Goal: Information Seeking & Learning: Learn about a topic

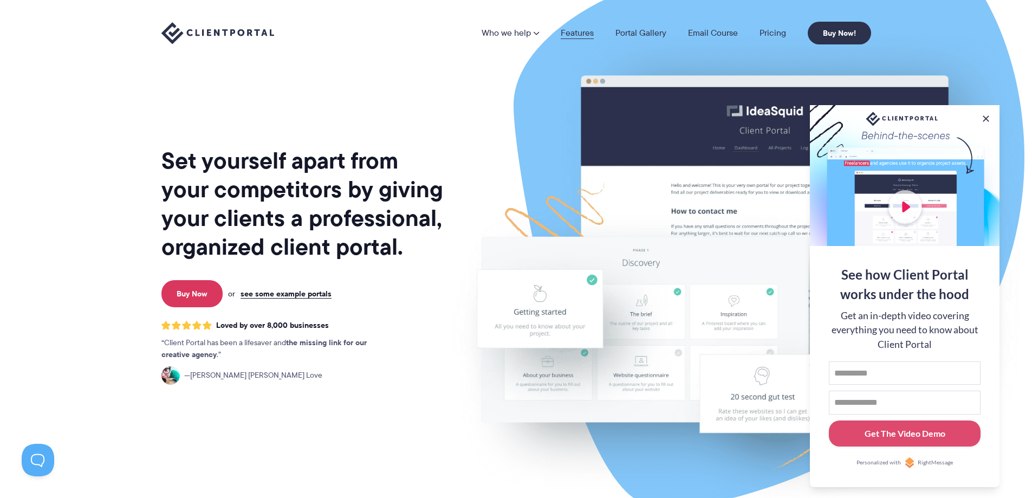
click at [583, 31] on link "Features" at bounding box center [577, 33] width 33 height 9
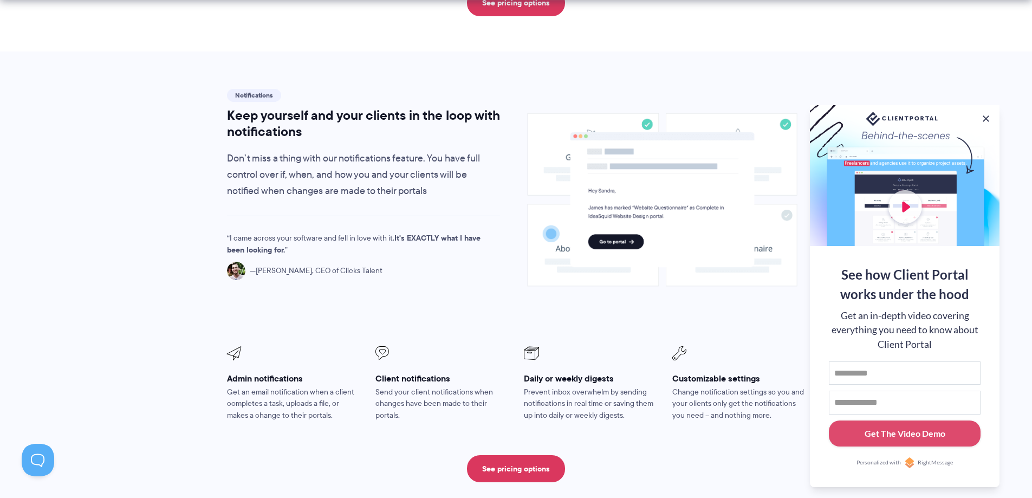
scroll to position [759, 0]
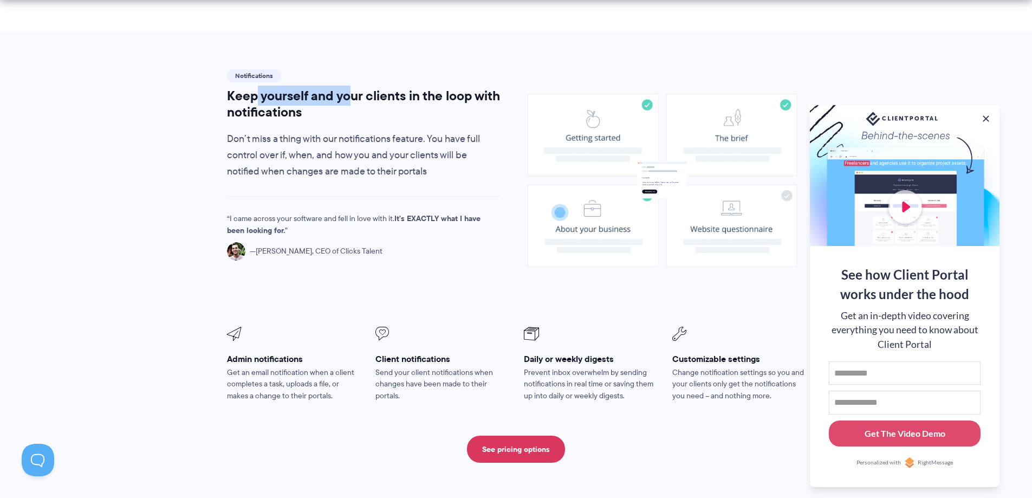
drag, startPoint x: 255, startPoint y: 66, endPoint x: 370, endPoint y: 66, distance: 114.3
click at [360, 88] on h2 "Keep yourself and your clients in the loop with notifications" at bounding box center [364, 104] width 274 height 33
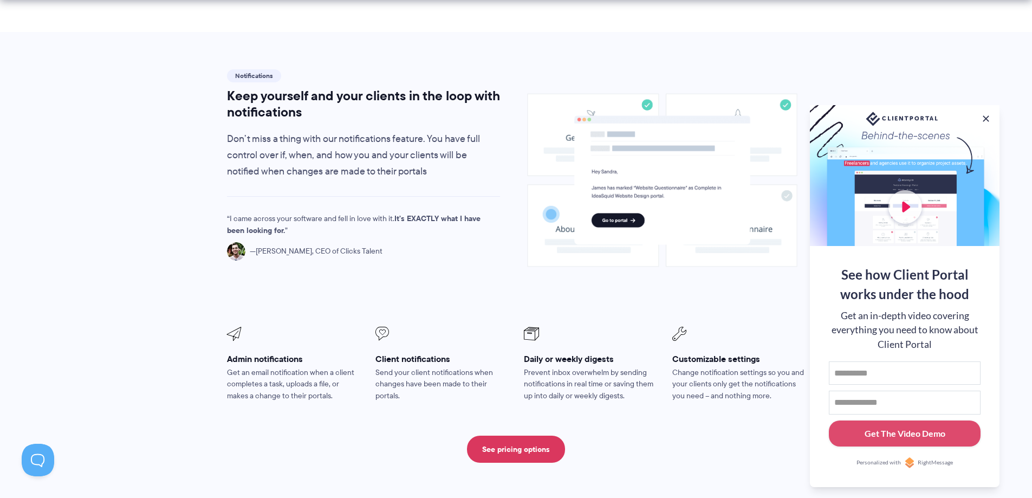
drag, startPoint x: 376, startPoint y: 66, endPoint x: 442, endPoint y: 98, distance: 73.4
click at [376, 88] on h2 "Keep yourself and your clients in the loop with notifications" at bounding box center [364, 104] width 274 height 33
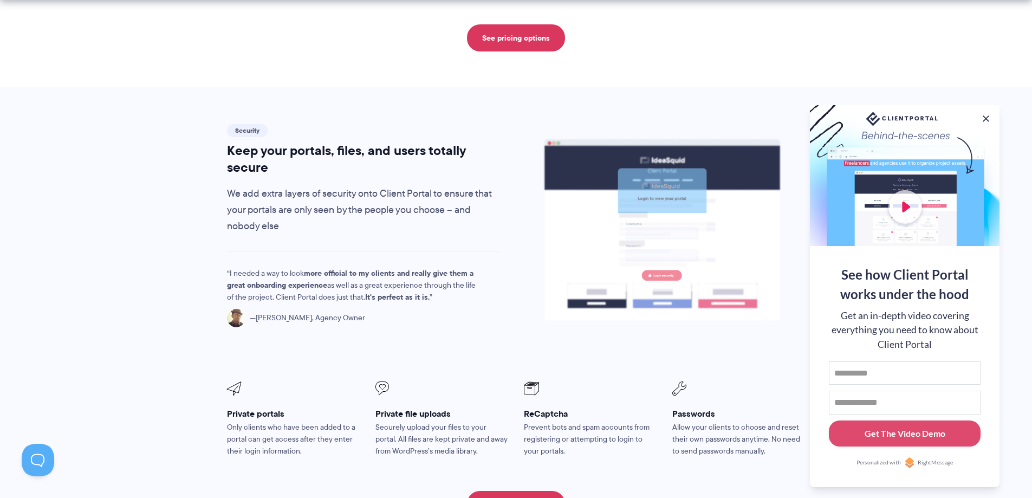
scroll to position [1734, 0]
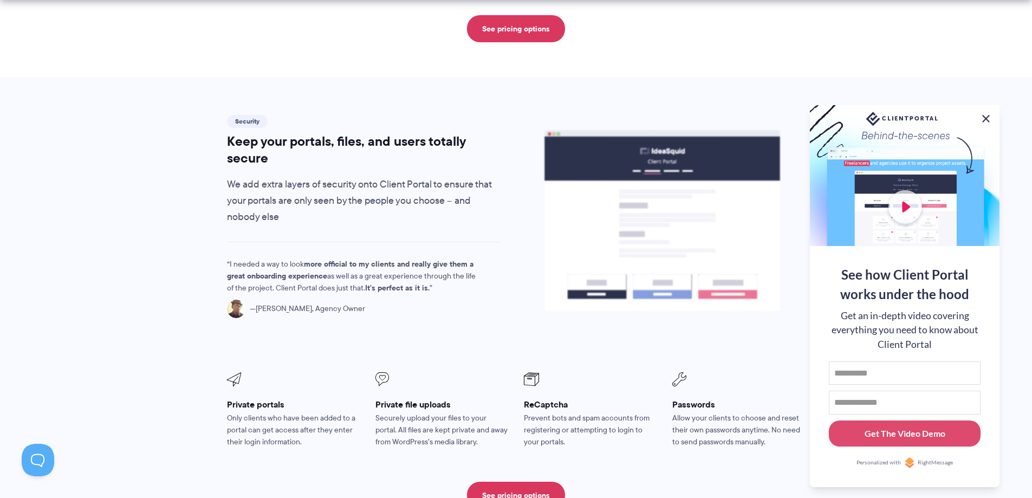
click at [988, 118] on button at bounding box center [986, 118] width 13 height 13
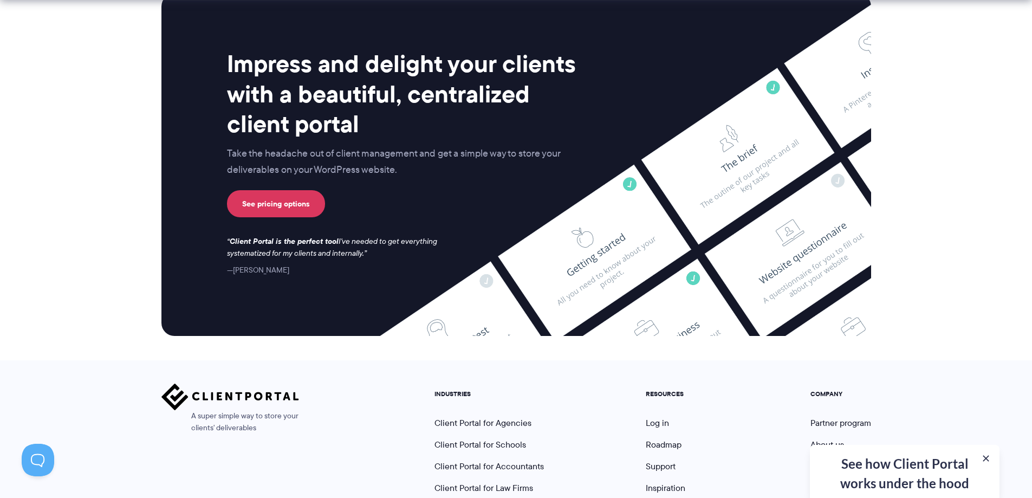
scroll to position [2853, 0]
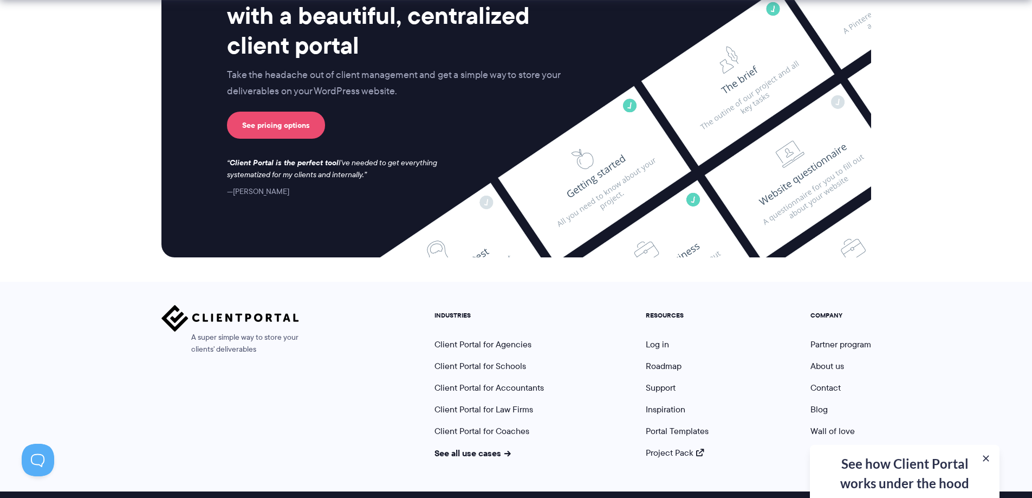
click at [269, 112] on link "See pricing options" at bounding box center [276, 125] width 98 height 27
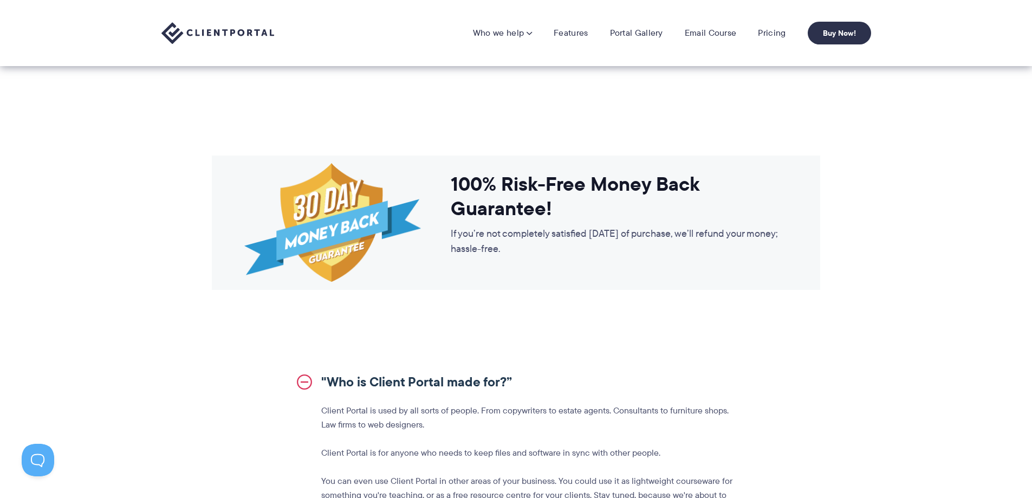
scroll to position [704, 0]
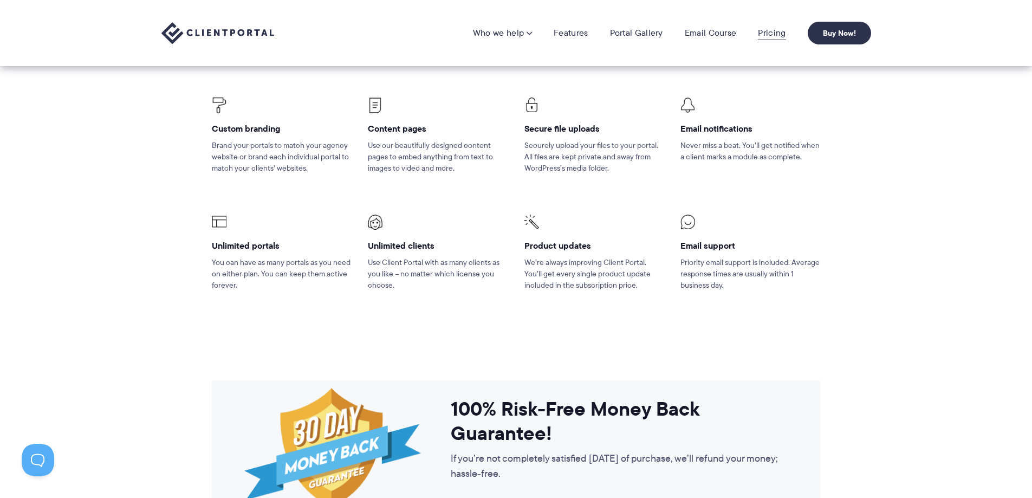
click at [781, 31] on link "Pricing" at bounding box center [772, 33] width 28 height 11
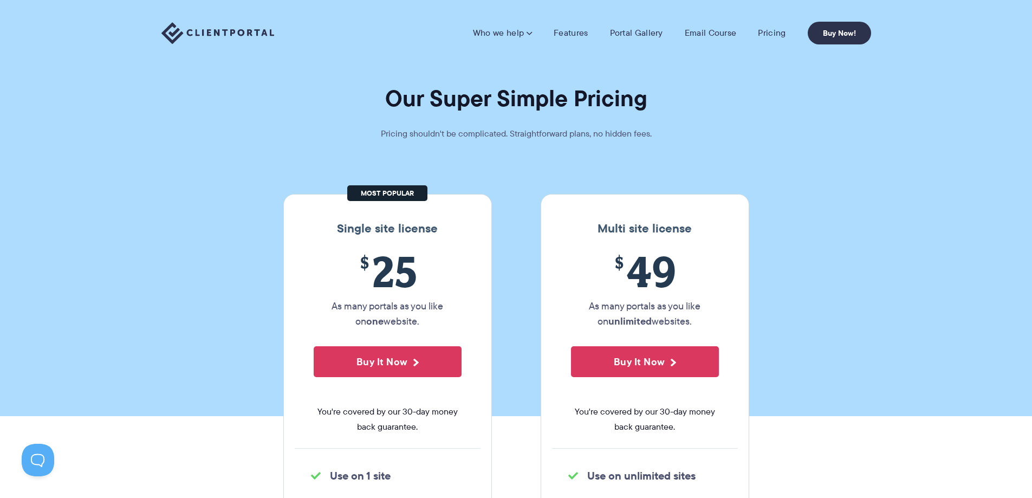
click at [825, 359] on section "Our Super Simple Pricing Pricing shouldn't be complicated. Straightforward plan…" at bounding box center [516, 208] width 1032 height 416
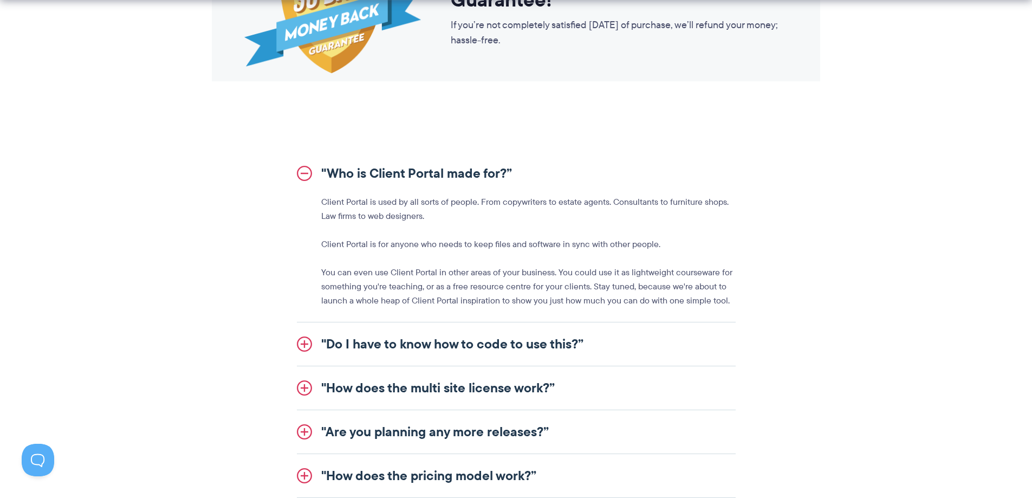
scroll to position [1409, 0]
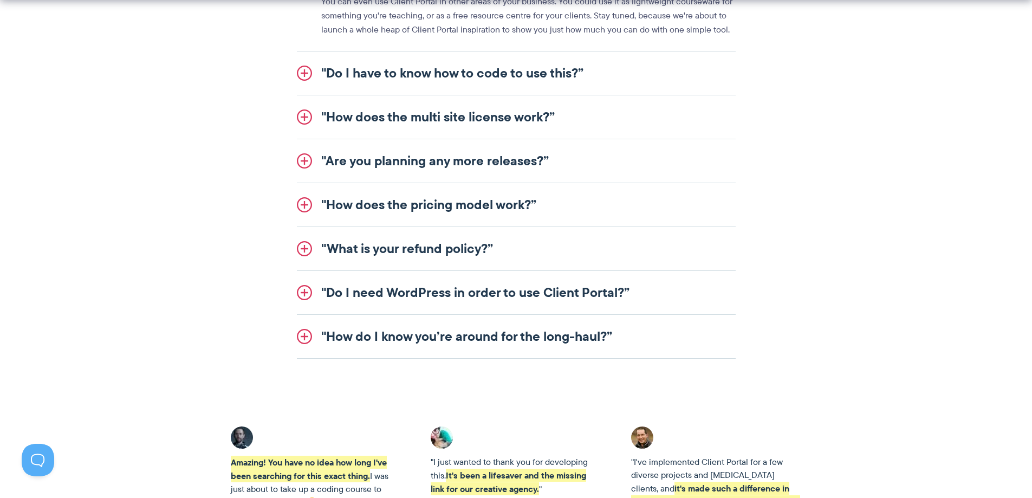
click at [481, 287] on link ""Do I need WordPress in order to use Client Portal?”" at bounding box center [516, 292] width 439 height 43
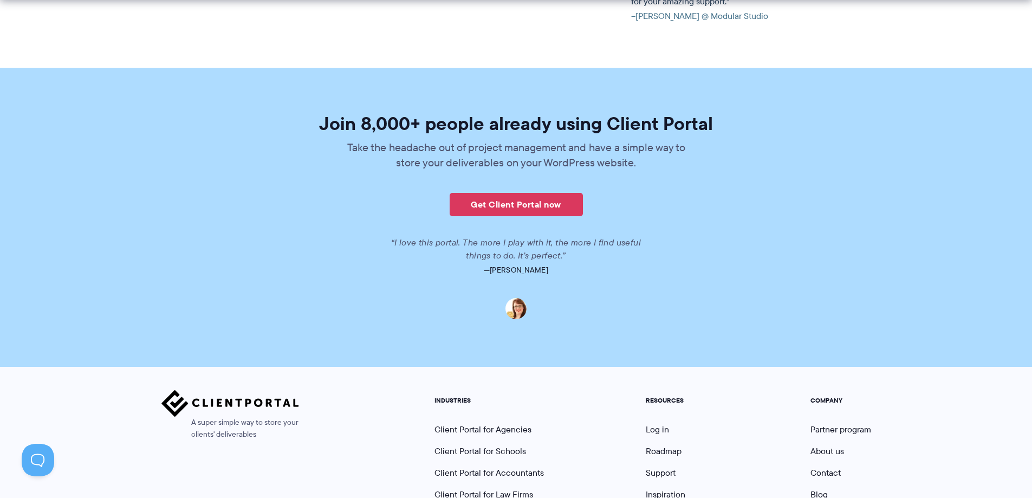
scroll to position [2568, 0]
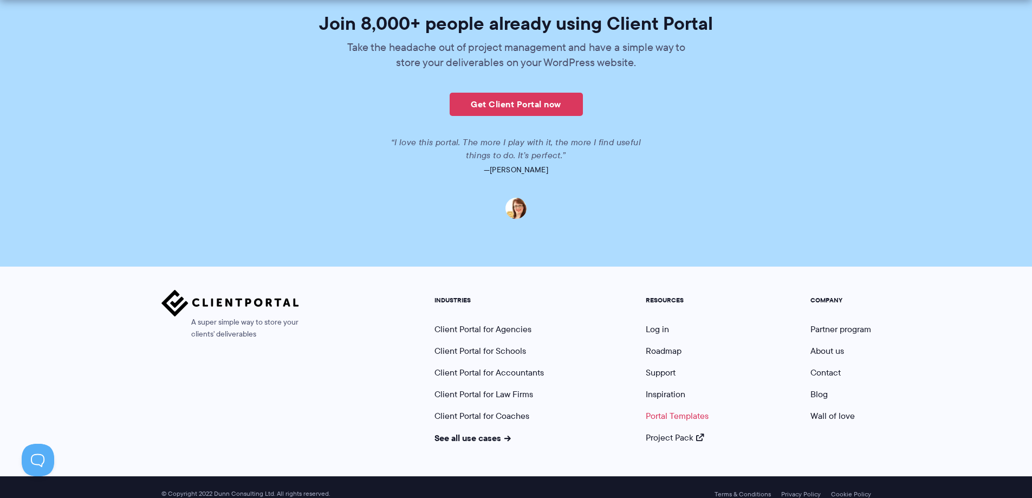
click at [672, 410] on link "Portal Templates" at bounding box center [677, 416] width 63 height 12
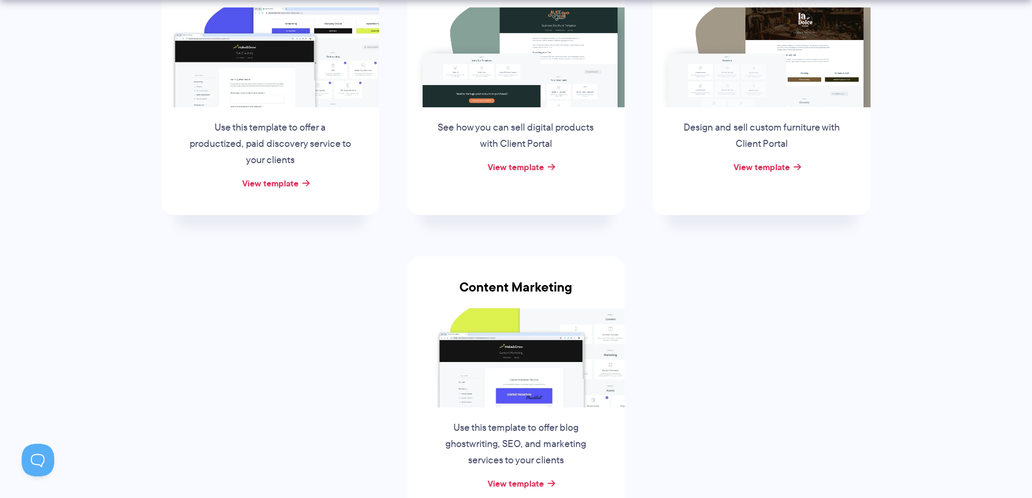
scroll to position [325, 0]
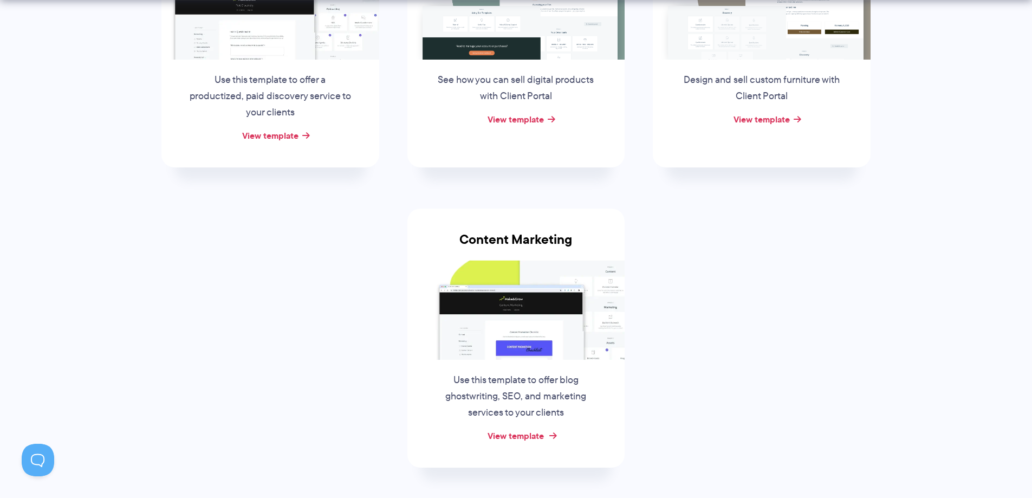
click at [528, 436] on link "View template" at bounding box center [516, 435] width 56 height 13
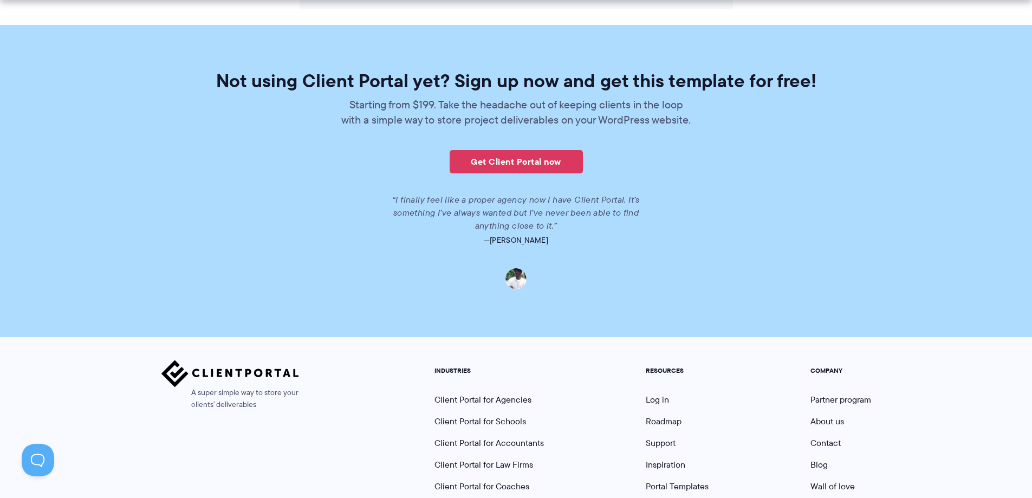
scroll to position [1559, 0]
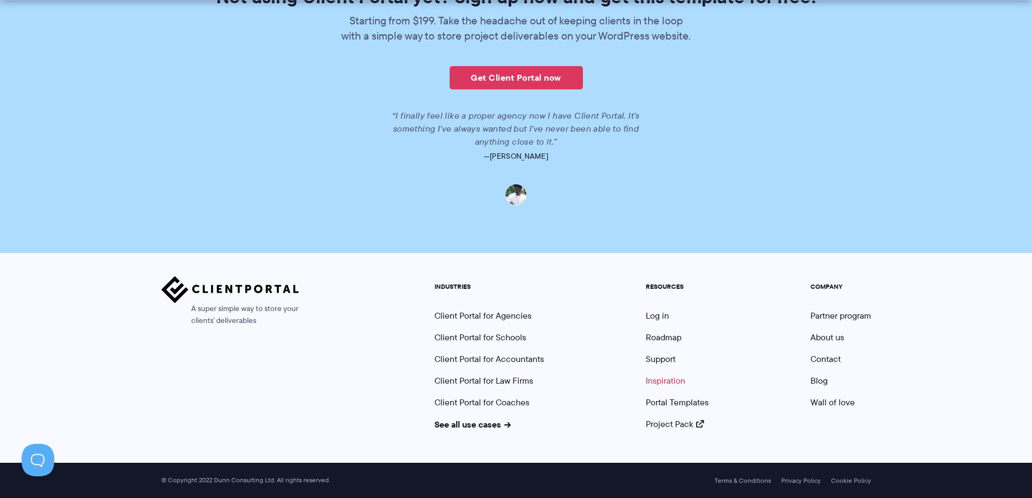
click at [670, 377] on link "Inspiration" at bounding box center [666, 380] width 40 height 12
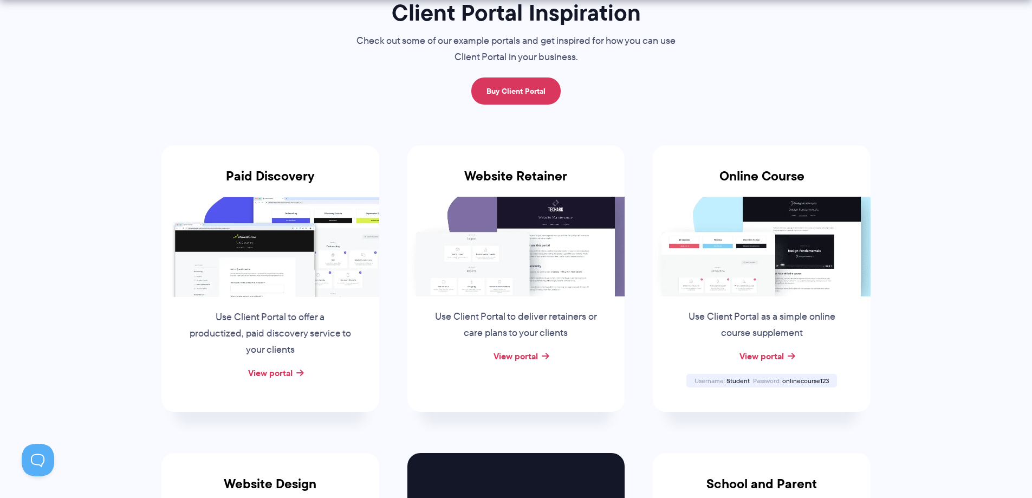
scroll to position [108, 0]
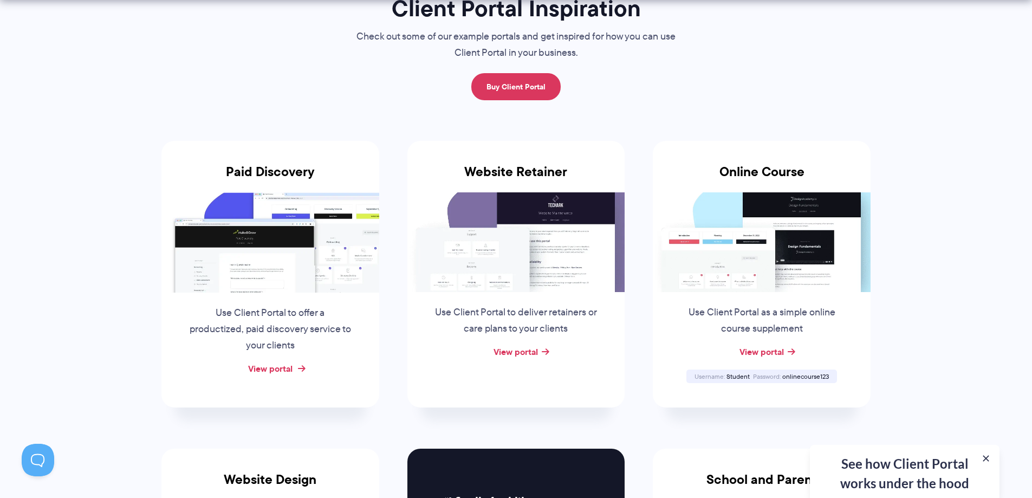
click at [261, 371] on link "View portal" at bounding box center [270, 368] width 44 height 13
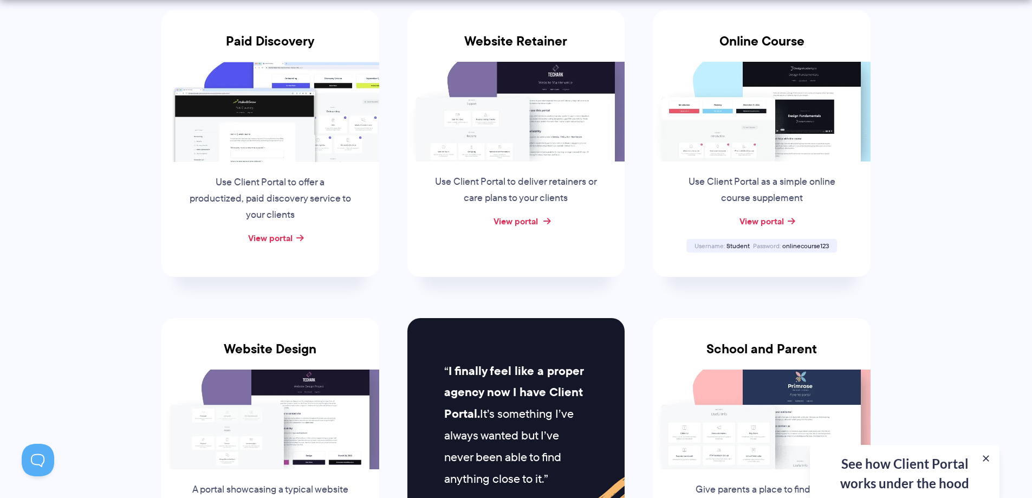
scroll to position [379, 0]
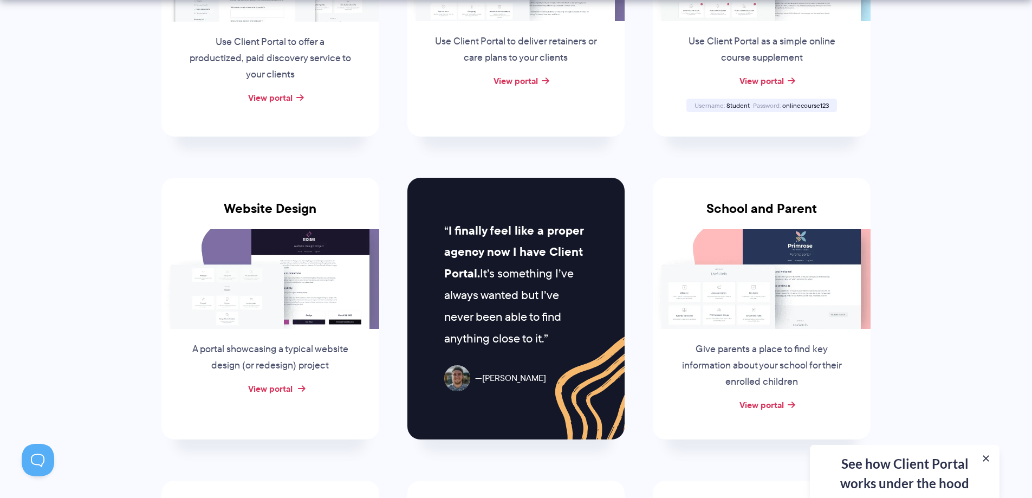
click at [272, 391] on link "View portal" at bounding box center [270, 388] width 44 height 13
click at [271, 390] on link "View portal" at bounding box center [270, 388] width 44 height 13
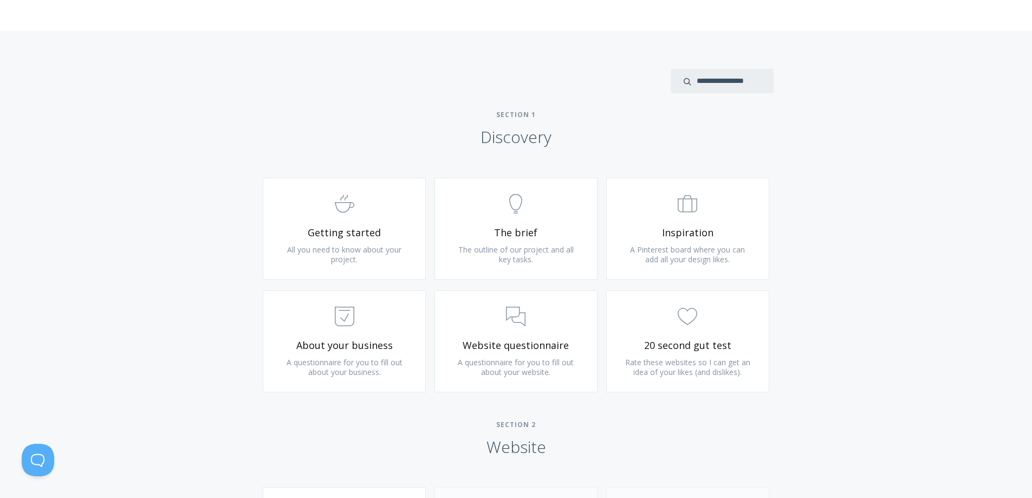
scroll to position [596, 0]
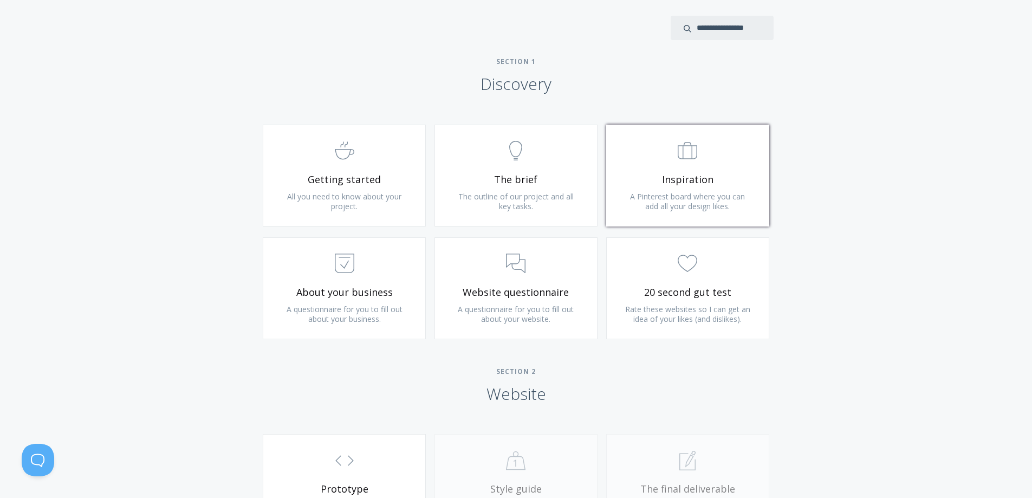
click at [676, 177] on span "Inspiration" at bounding box center [687, 179] width 129 height 12
click at [487, 191] on span "The outline of our project and all key tasks." at bounding box center [515, 201] width 115 height 20
click at [344, 313] on span "A questionnaire for you to fill out about your business." at bounding box center [345, 314] width 116 height 20
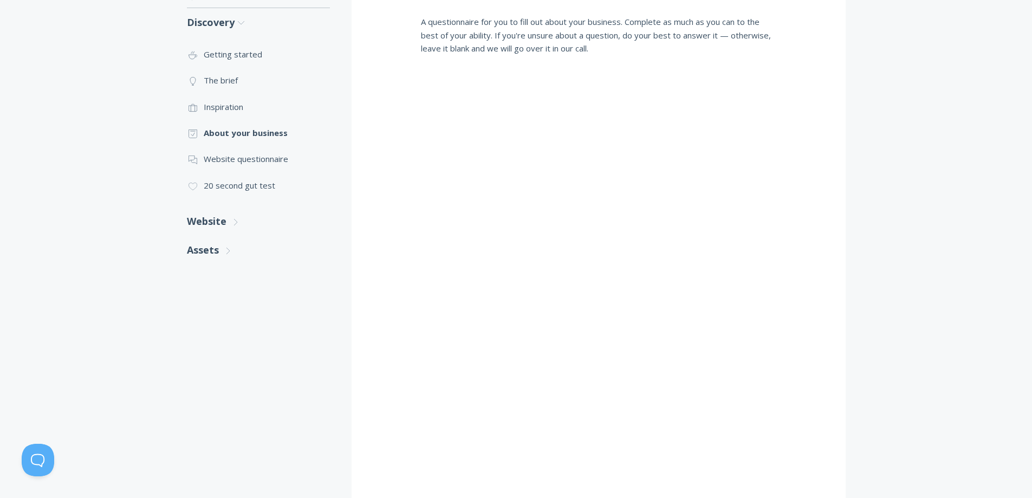
scroll to position [166, 0]
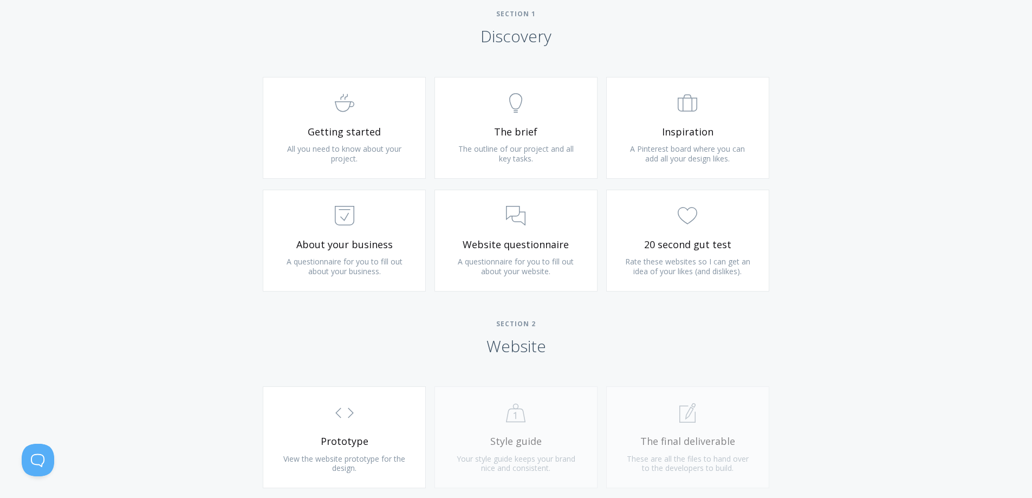
scroll to position [650, 0]
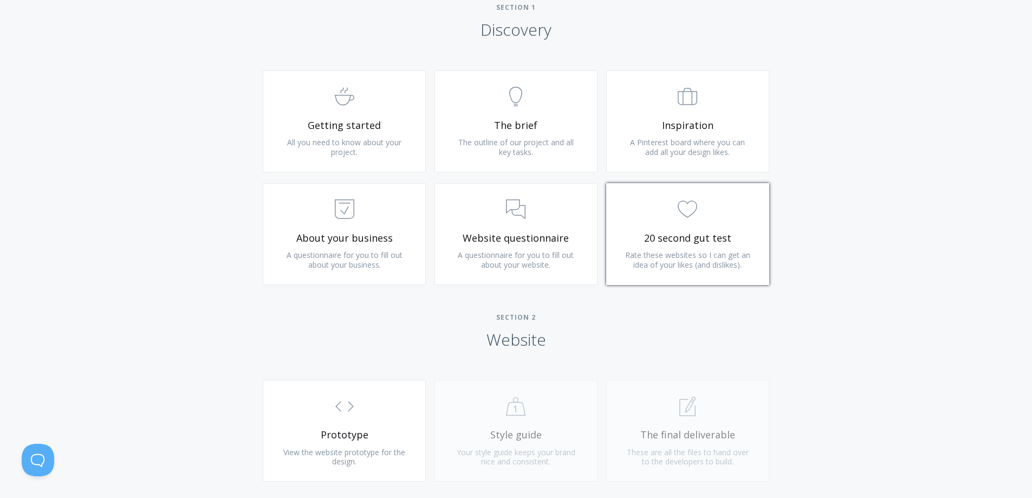
click at [684, 234] on span "20 second gut test" at bounding box center [687, 238] width 129 height 12
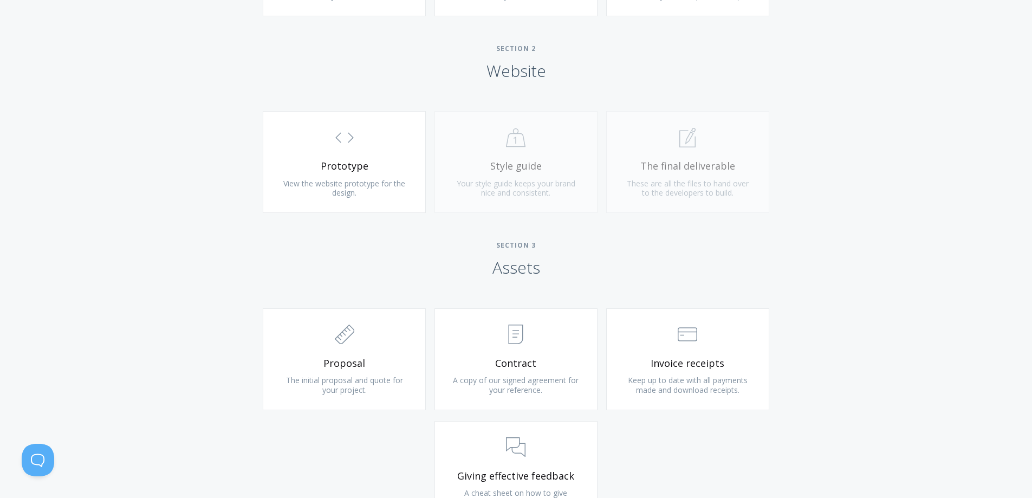
scroll to position [921, 0]
click at [548, 363] on span "Contract" at bounding box center [515, 361] width 129 height 12
click at [729, 390] on span "Keep up to date with all payments made and download receipts." at bounding box center [688, 383] width 120 height 20
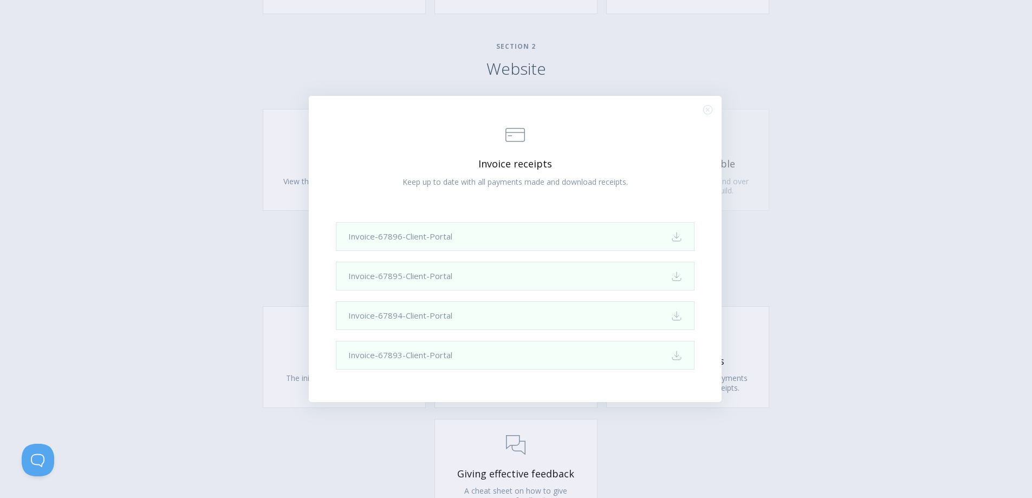
click at [849, 266] on div ".st0{fill:none;stroke:#000000;stroke-width:2;stroke-miterlimit:10;} Financial I…" at bounding box center [516, 249] width 1032 height 498
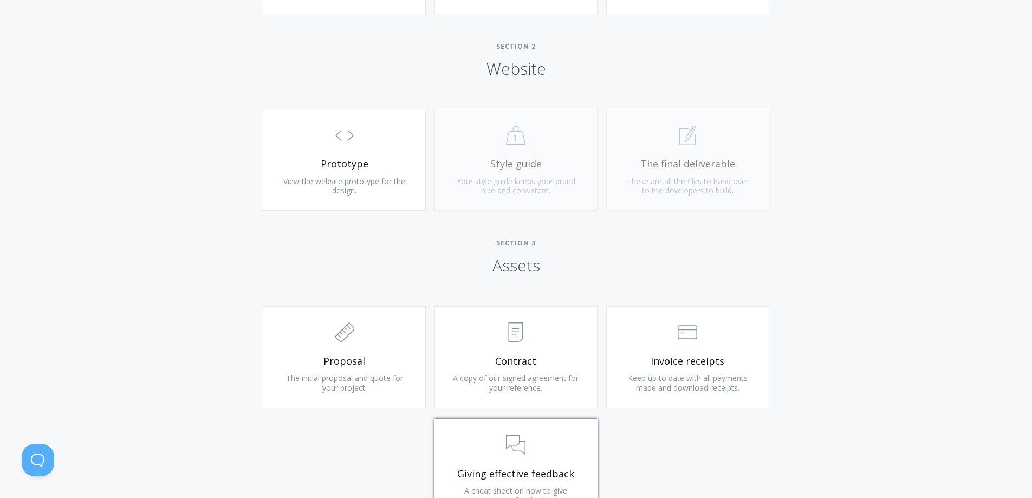
scroll to position [1167, 0]
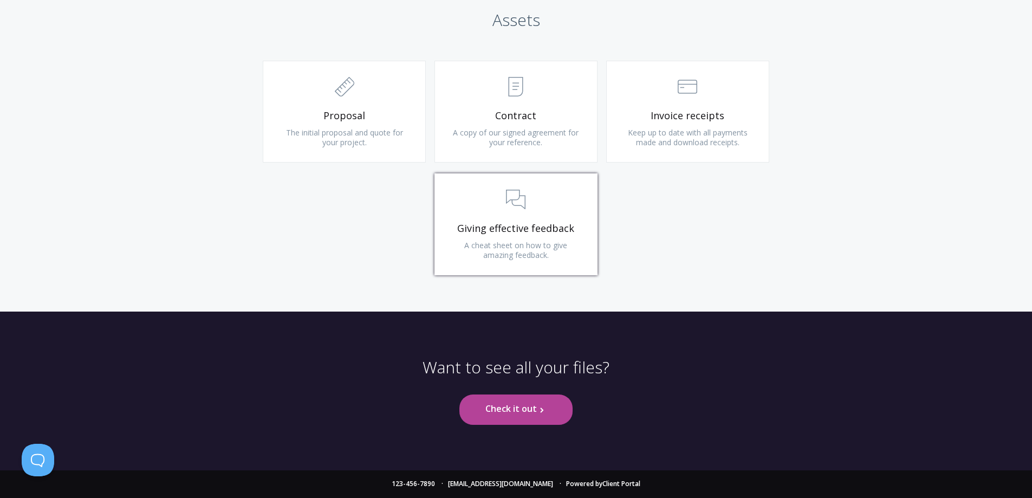
click at [556, 232] on span "Giving effective feedback" at bounding box center [515, 228] width 129 height 12
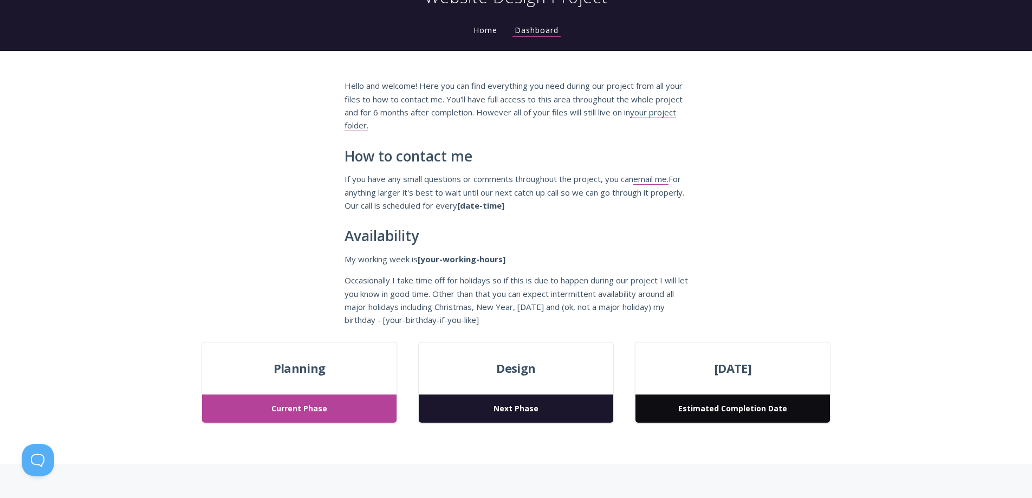
scroll to position [0, 0]
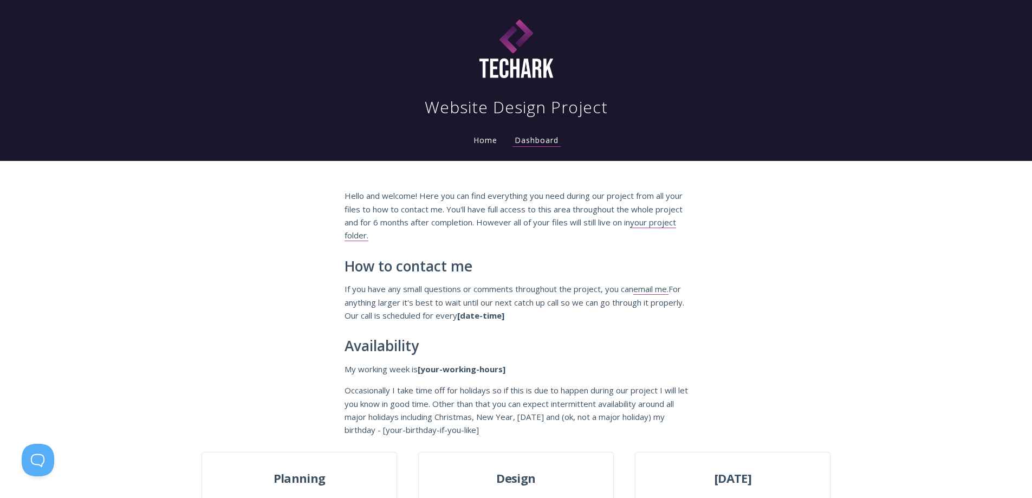
click at [484, 140] on link "Home" at bounding box center [485, 140] width 28 height 10
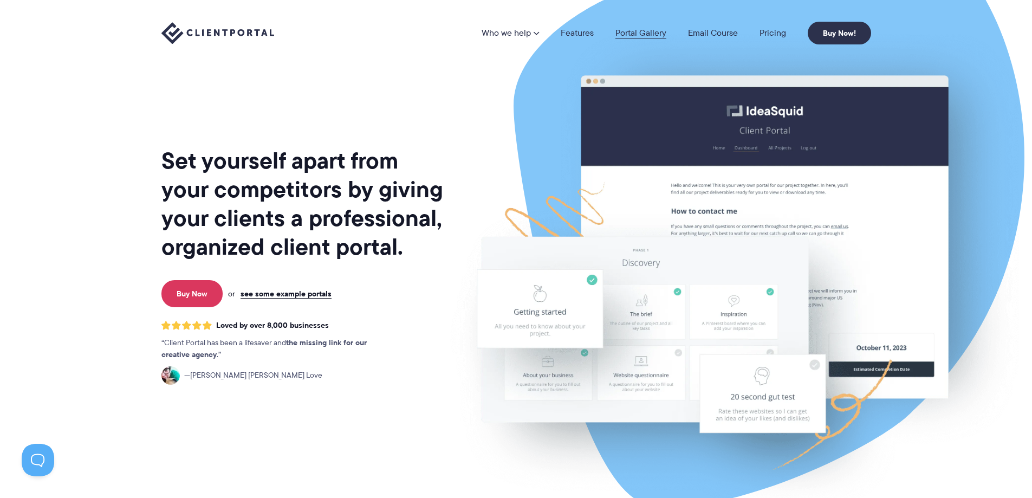
click at [645, 32] on link "Portal Gallery" at bounding box center [641, 33] width 51 height 9
